Goal: Information Seeking & Learning: Learn about a topic

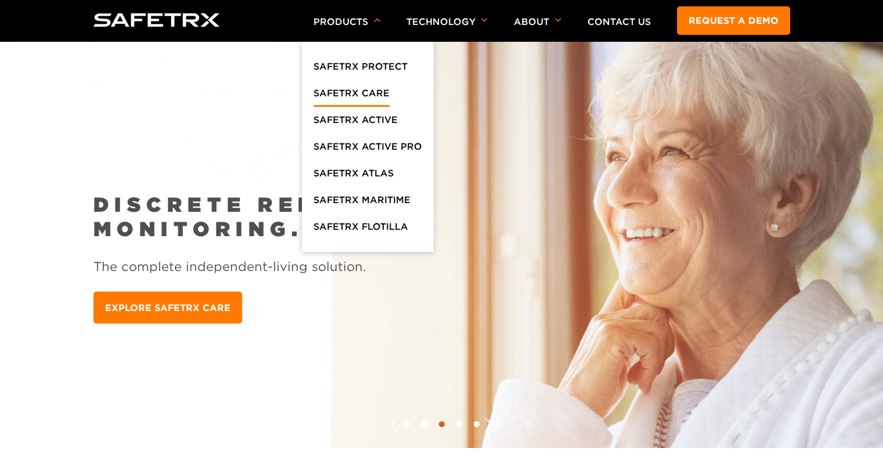
click at [343, 99] on link "SafeTrx Care" at bounding box center [352, 96] width 76 height 21
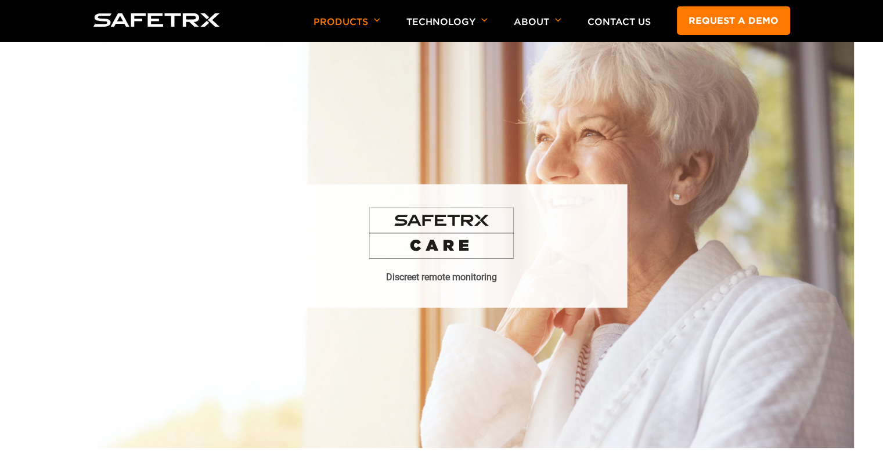
click at [429, 253] on img at bounding box center [441, 233] width 145 height 52
